Goal: Check status: Check status

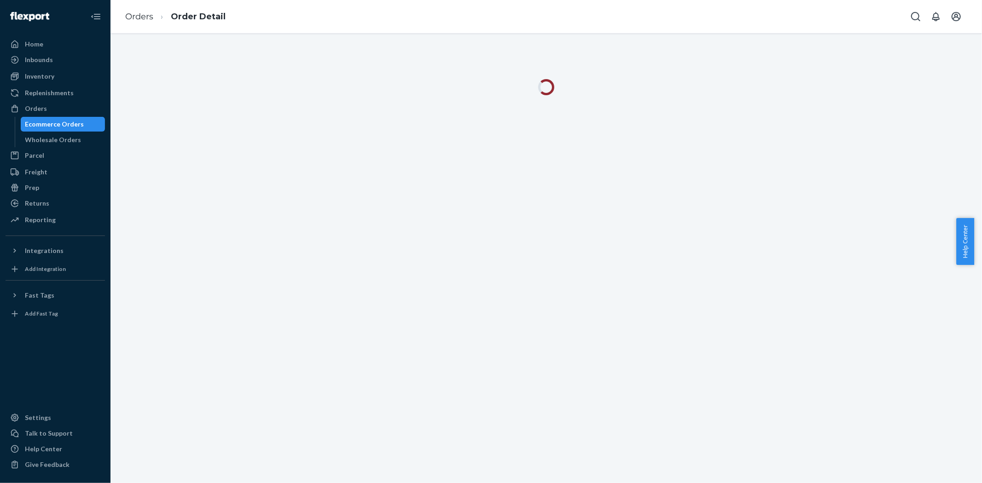
drag, startPoint x: 193, startPoint y: 25, endPoint x: 158, endPoint y: 23, distance: 35.5
click at [168, 23] on ol "Orders Order Detail" at bounding box center [175, 16] width 115 height 27
click at [139, 23] on ol "Orders Order Detail" at bounding box center [175, 16] width 115 height 27
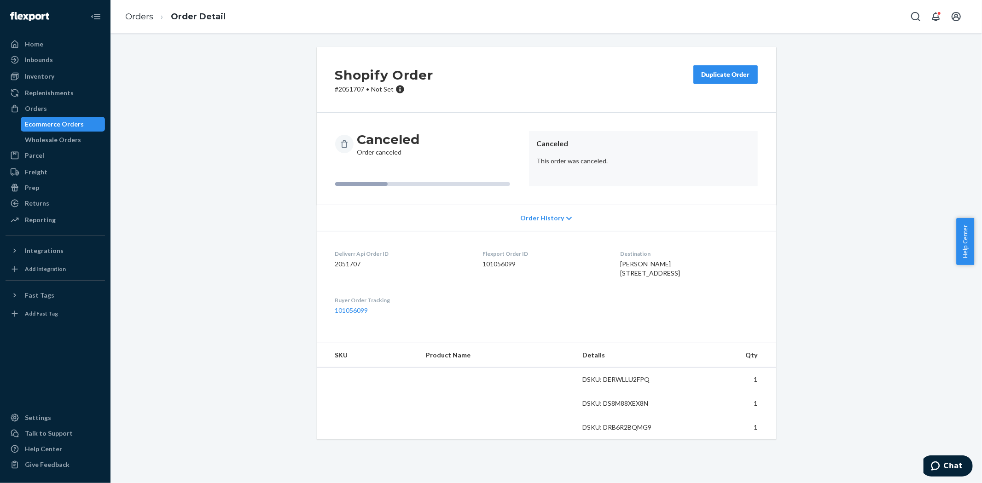
click at [146, 26] on ol "Orders Order Detail" at bounding box center [175, 16] width 115 height 27
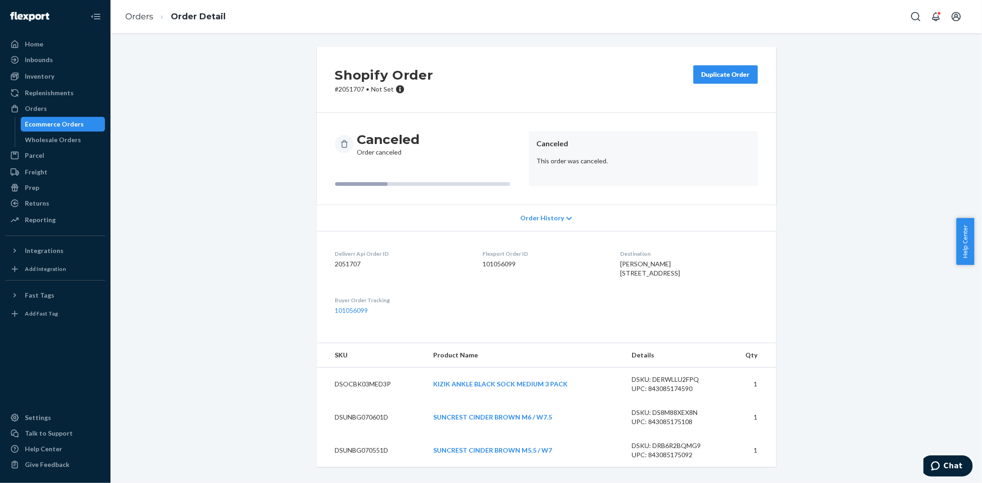
click at [146, 23] on ol "Orders Order Detail" at bounding box center [175, 16] width 115 height 27
click at [146, 20] on link "Orders" at bounding box center [139, 17] width 28 height 10
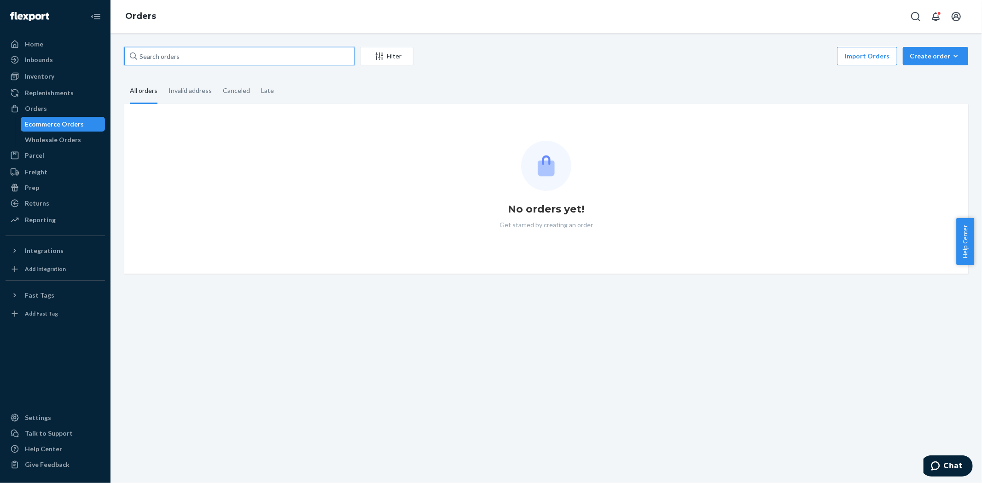
click at [154, 55] on input "text" at bounding box center [239, 56] width 230 height 18
paste input "3698480"
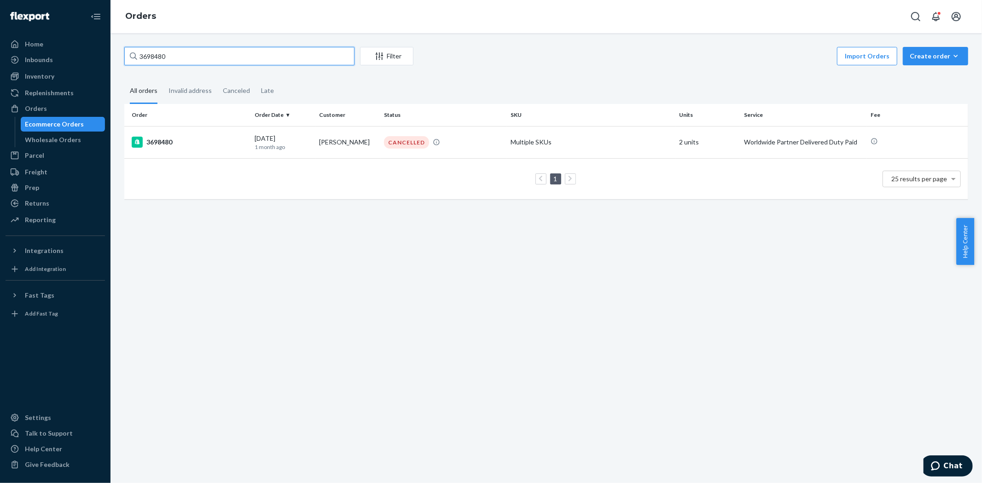
type input "3698480"
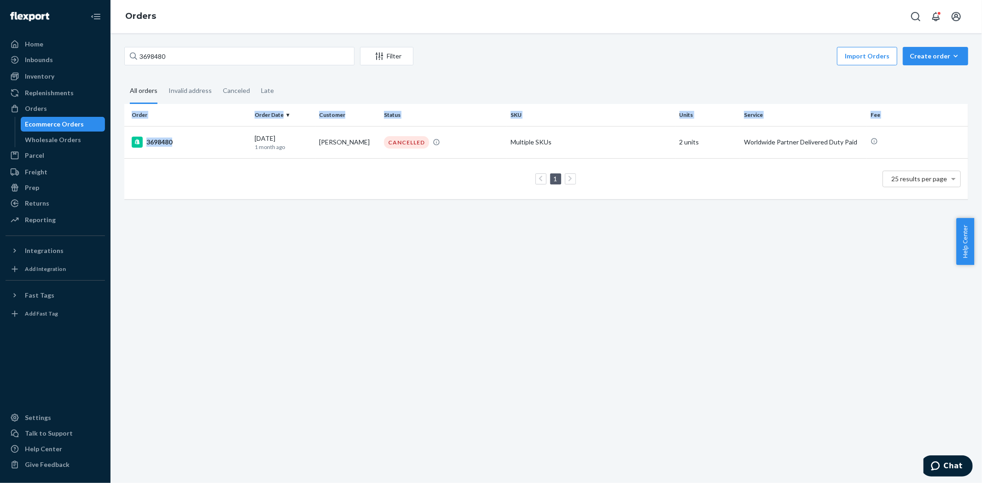
drag, startPoint x: 175, startPoint y: 148, endPoint x: 183, endPoint y: 229, distance: 81.5
click at [182, 233] on div "3698480 Filter Import Orders Create order Ecommerce order Removal order All ord…" at bounding box center [547, 258] width 872 height 450
drag, startPoint x: 311, startPoint y: 142, endPoint x: 352, endPoint y: 145, distance: 41.1
click at [352, 145] on tr "3698480 [DATE] [DATE] [PERSON_NAME] CANCELLED Multiple SKUs 2 units Worldwide P…" at bounding box center [546, 142] width 844 height 32
click at [347, 228] on div "3698480 Filter Import Orders Create order Ecommerce order Removal order All ord…" at bounding box center [547, 258] width 872 height 450
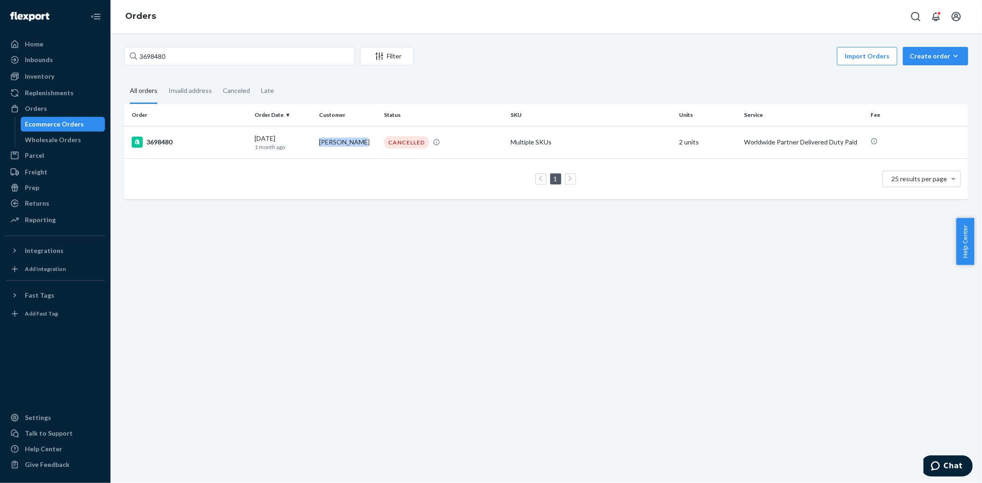
drag, startPoint x: 361, startPoint y: 143, endPoint x: 314, endPoint y: 143, distance: 47.0
click at [315, 143] on td "[PERSON_NAME]" at bounding box center [347, 142] width 65 height 32
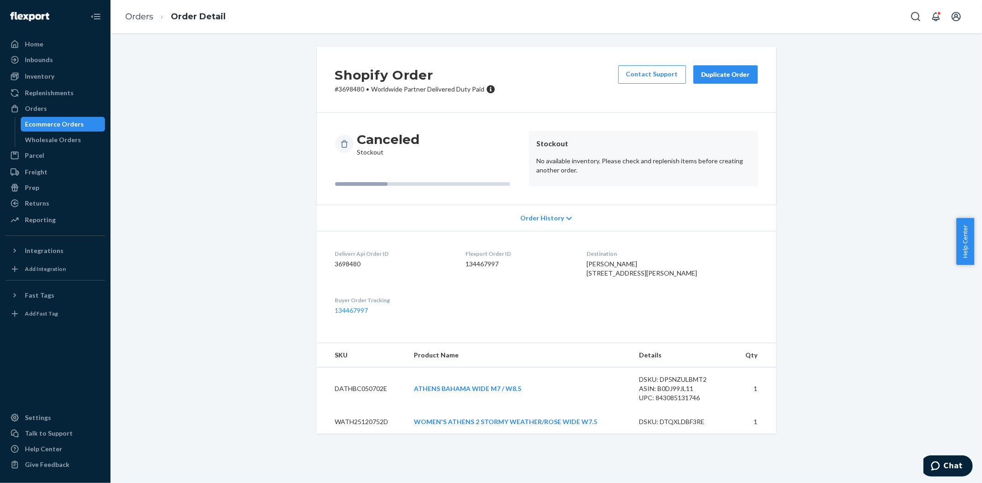
click at [622, 265] on span "[PERSON_NAME] [STREET_ADDRESS][PERSON_NAME]" at bounding box center [642, 268] width 111 height 17
copy span "[PERSON_NAME]"
click at [142, 22] on li "Orders" at bounding box center [139, 17] width 28 height 12
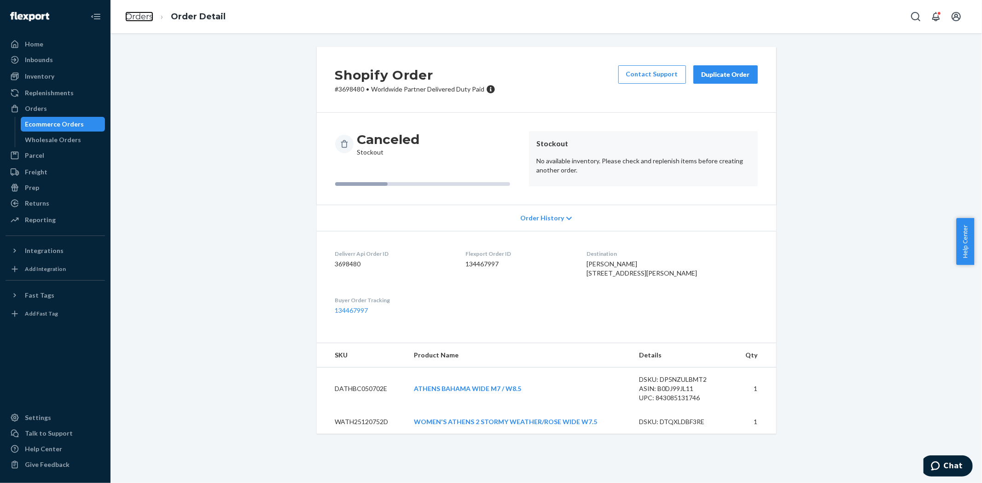
click at [140, 20] on link "Orders" at bounding box center [139, 17] width 28 height 10
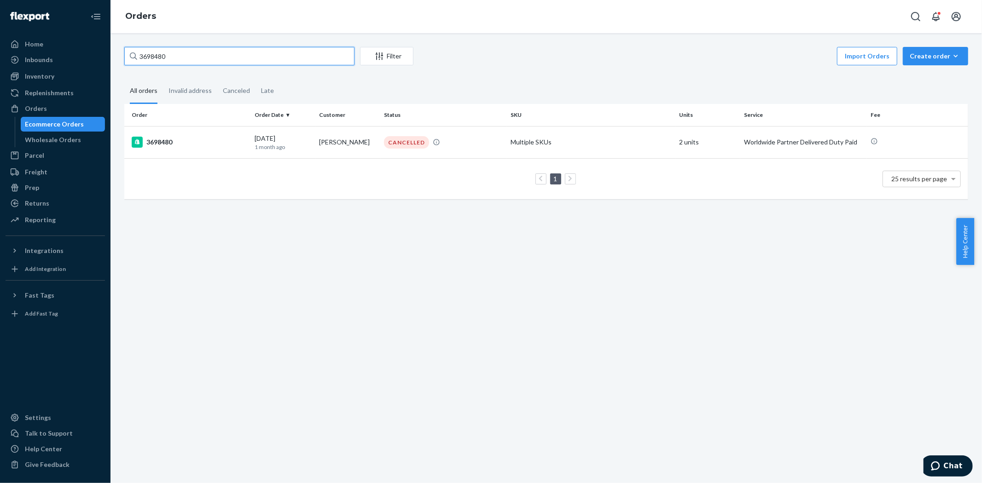
click at [160, 56] on input "3698480" at bounding box center [239, 56] width 230 height 18
paste input "[PERSON_NAME]"
type input "[PERSON_NAME]"
